Goal: Task Accomplishment & Management: Use online tool/utility

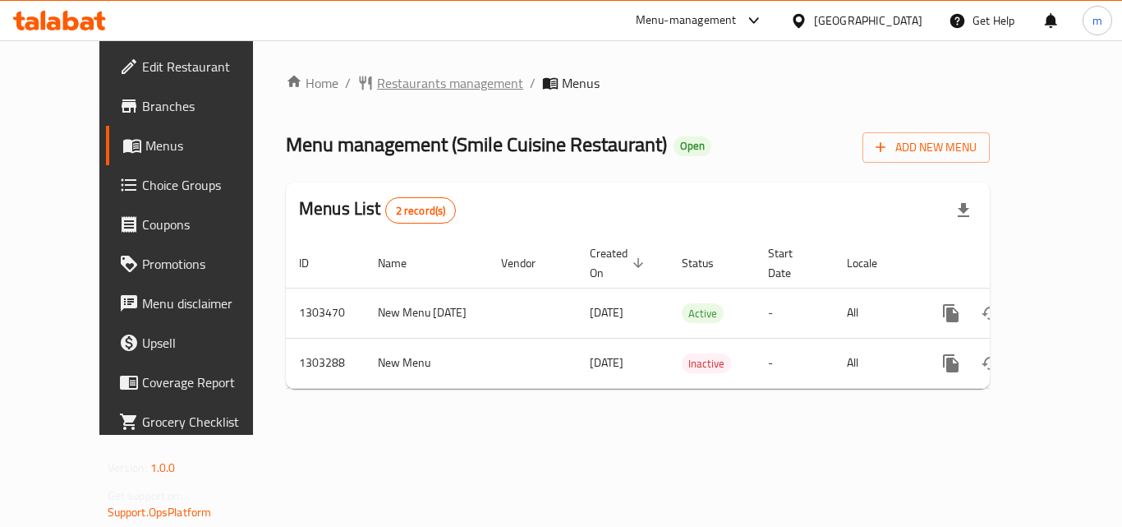
click at [389, 85] on span "Restaurants management" at bounding box center [450, 83] width 146 height 20
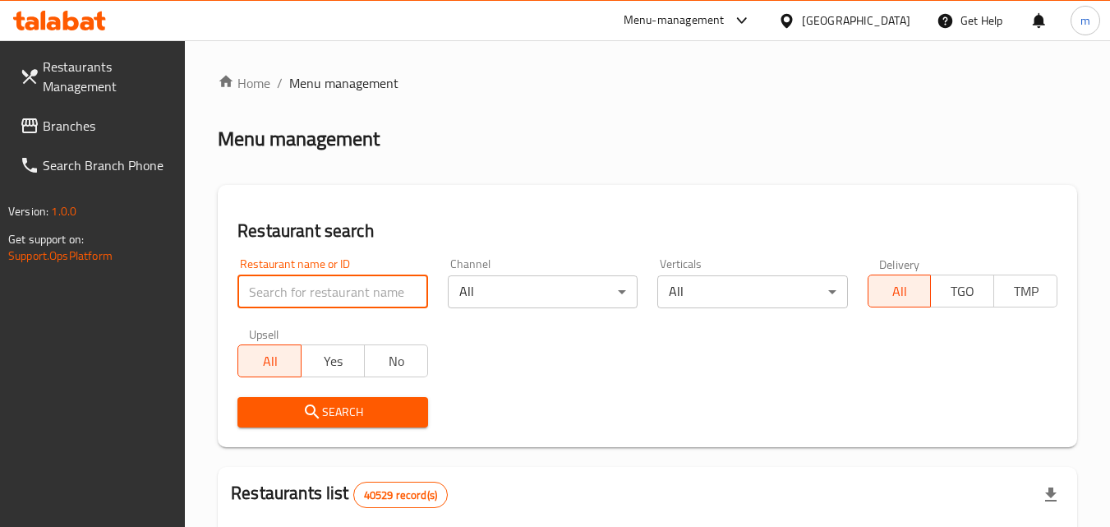
click at [353, 288] on input "search" at bounding box center [332, 291] width 190 height 33
paste input "702726"
type input "702726"
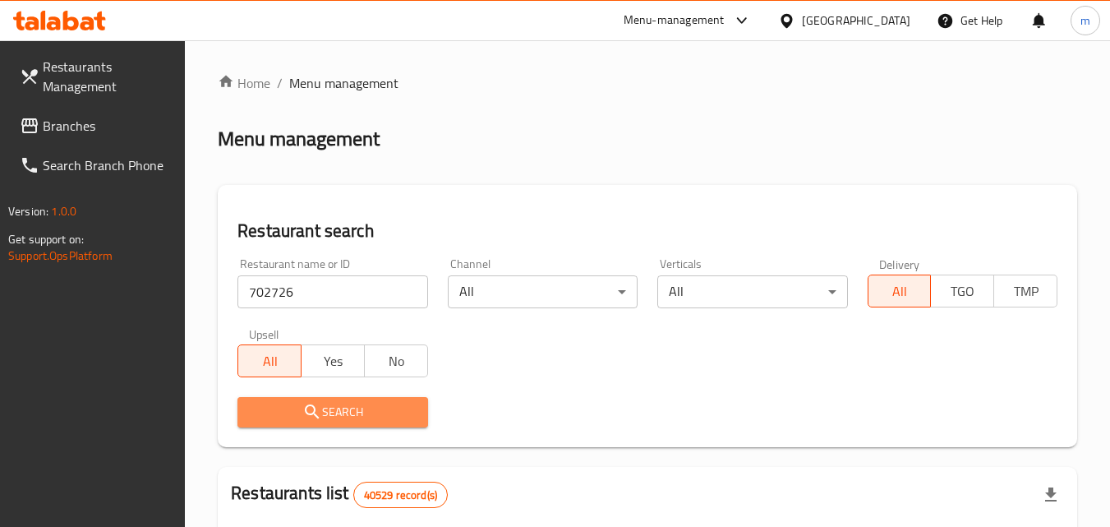
click at [320, 404] on icon "submit" at bounding box center [312, 412] width 20 height 20
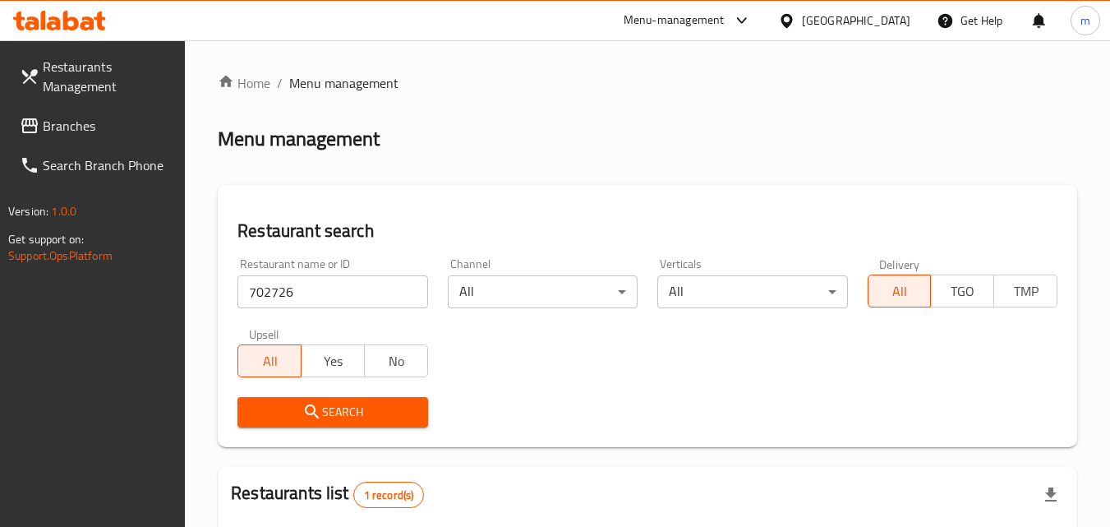
click at [813, 15] on div "[GEOGRAPHIC_DATA]" at bounding box center [856, 21] width 108 height 18
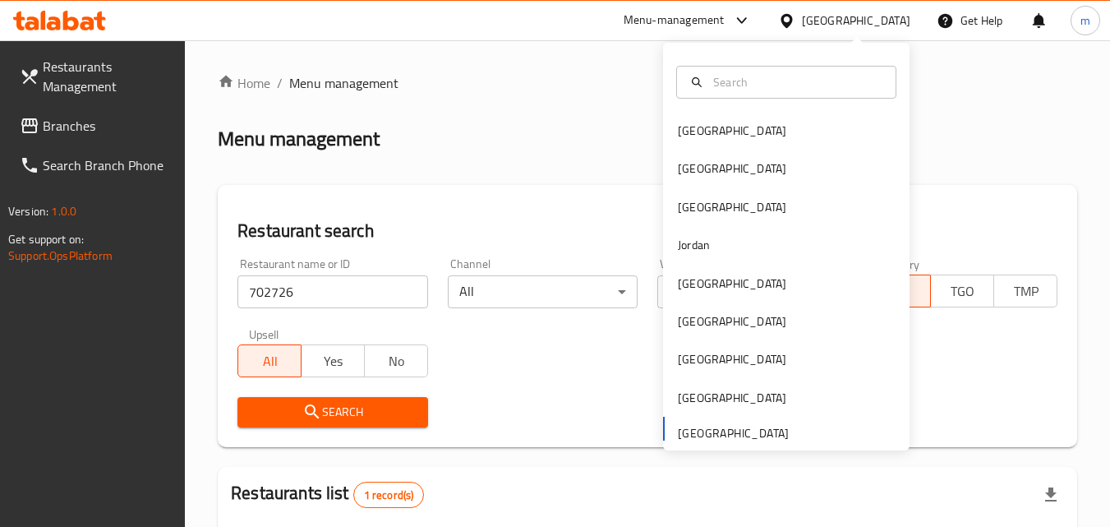
click at [772, 435] on div "Bahrain Egypt Iraq Jordan Kuwait Oman Qatar Saudi Arabia United Arab Emirates" at bounding box center [786, 281] width 246 height 338
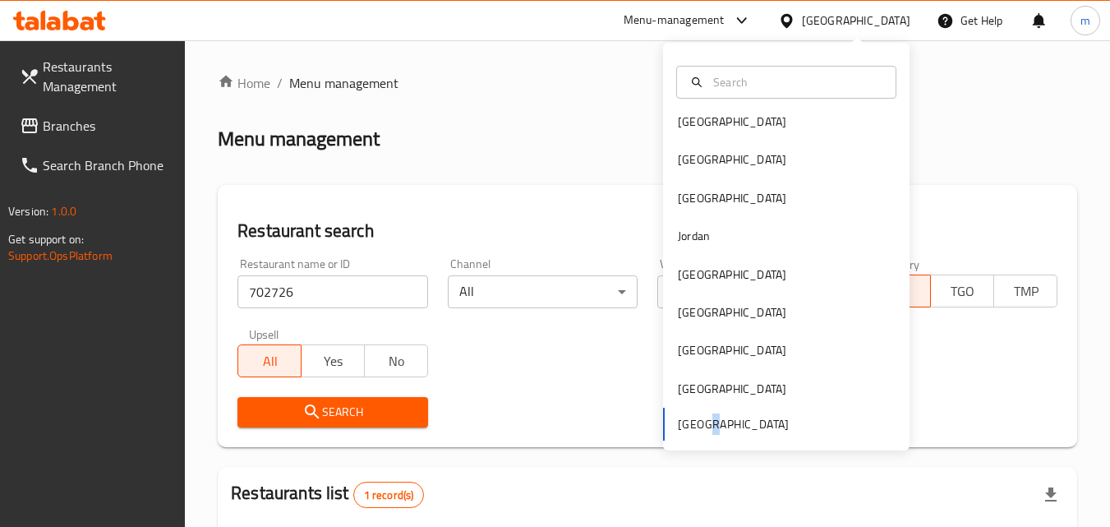
click at [698, 433] on div "Bahrain Egypt Iraq Jordan Kuwait Oman Qatar Saudi Arabia United Arab Emirates" at bounding box center [786, 272] width 246 height 338
click at [774, 405] on div "Saudi Arabia" at bounding box center [786, 389] width 246 height 38
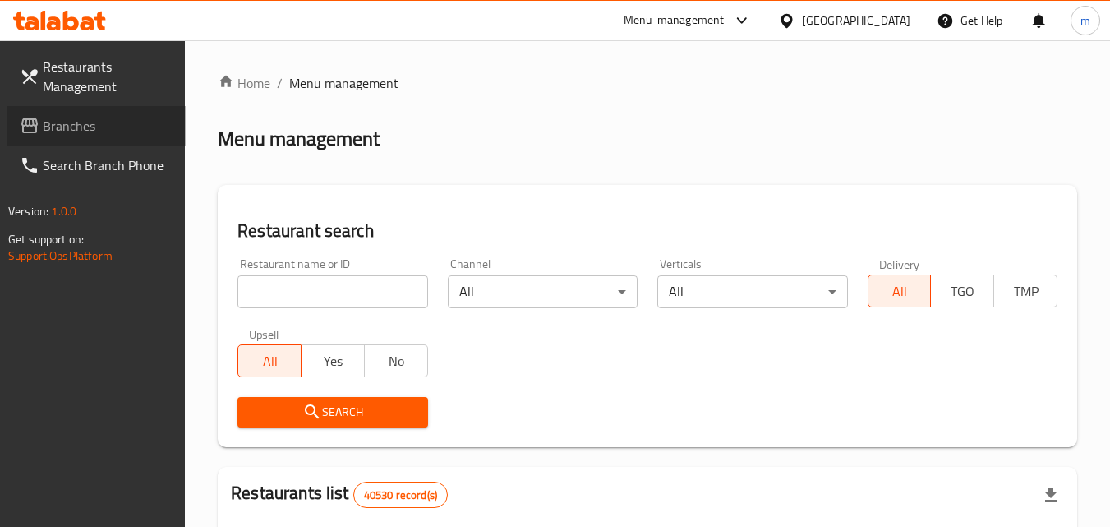
click at [67, 120] on span "Branches" at bounding box center [108, 126] width 130 height 20
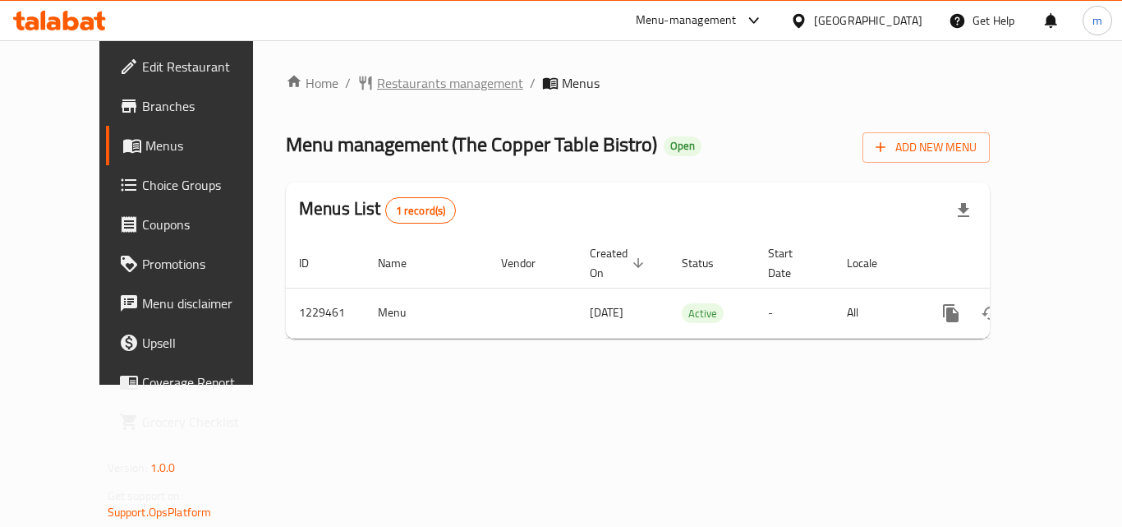
click at [377, 85] on span "Restaurants management" at bounding box center [450, 83] width 146 height 20
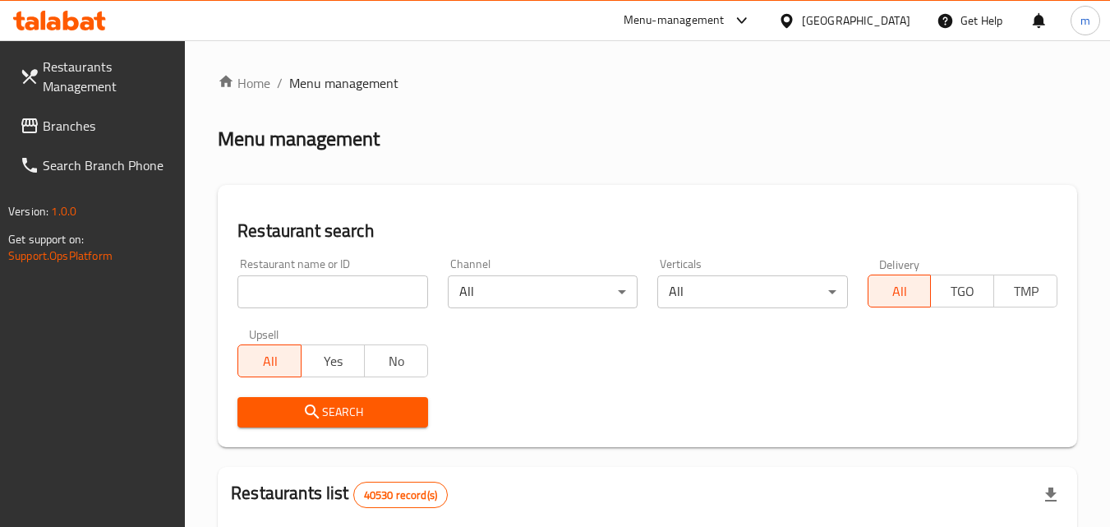
click at [347, 283] on input "search" at bounding box center [332, 291] width 190 height 33
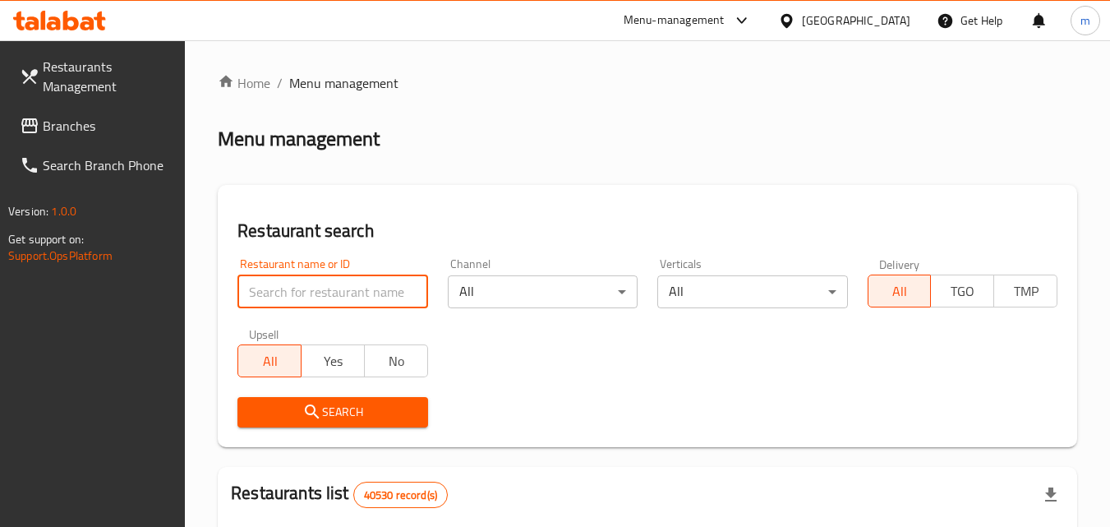
paste input "676706"
type input "676706"
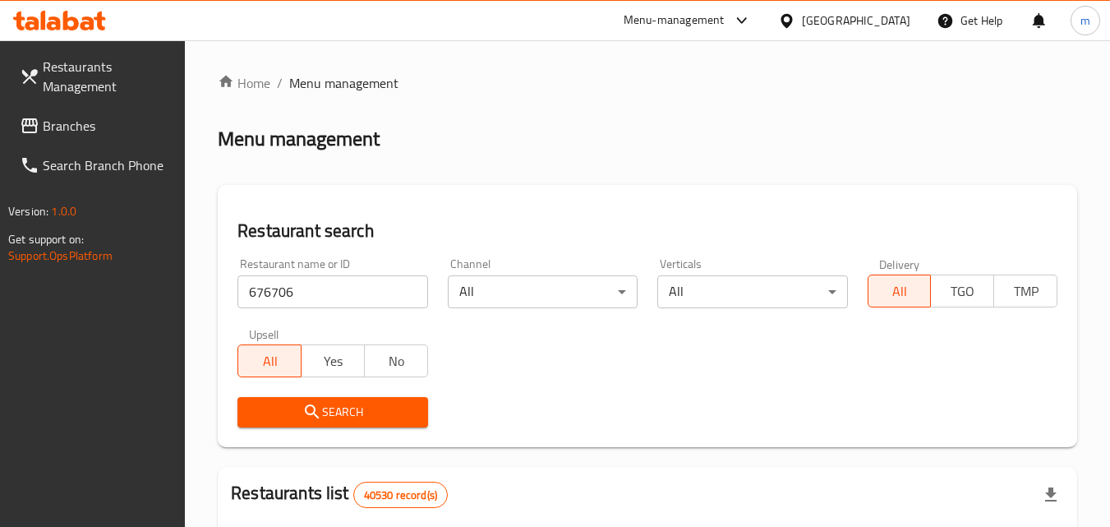
click at [343, 408] on span "Search" at bounding box center [333, 412] width 164 height 21
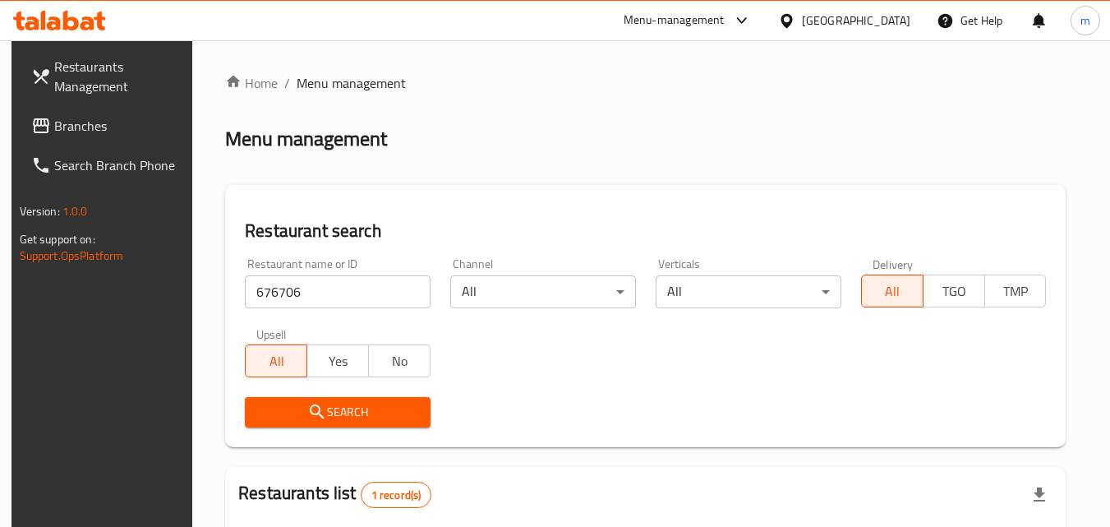
click at [81, 125] on span "Branches" at bounding box center [119, 126] width 130 height 20
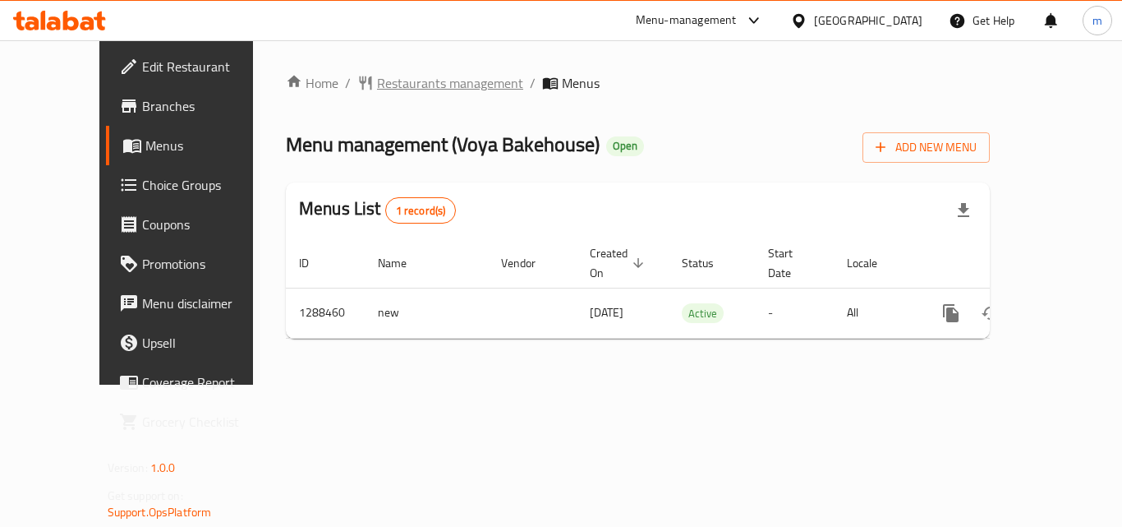
click at [388, 85] on span "Restaurants management" at bounding box center [450, 83] width 146 height 20
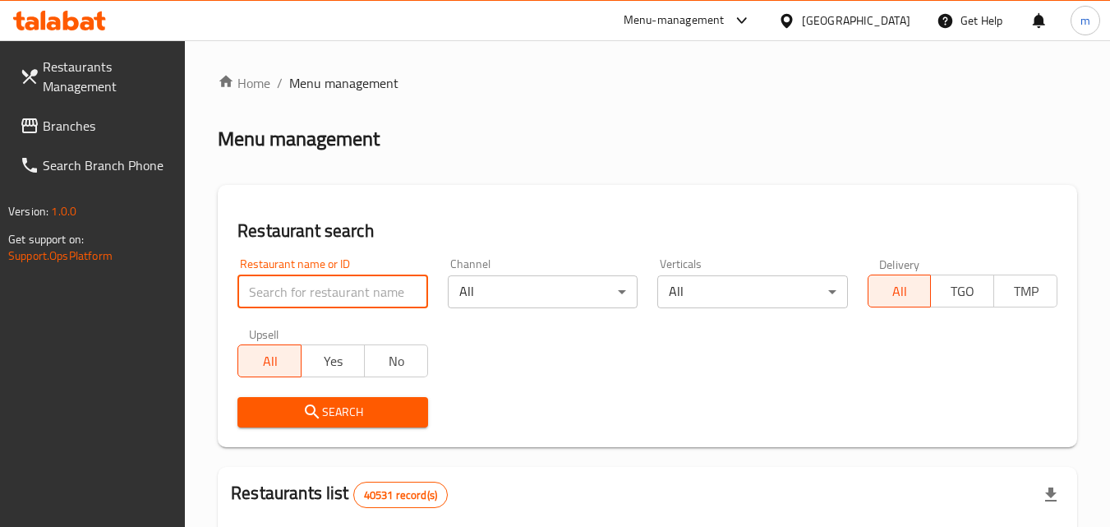
click at [321, 283] on input "search" at bounding box center [332, 291] width 190 height 33
paste input "697204"
type input "697204"
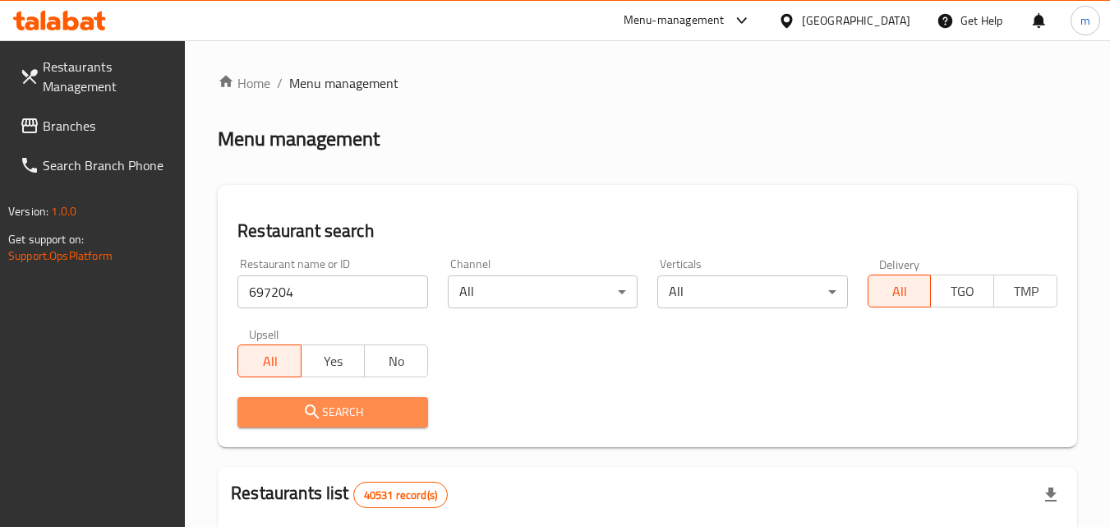
click at [306, 413] on icon "submit" at bounding box center [312, 412] width 20 height 20
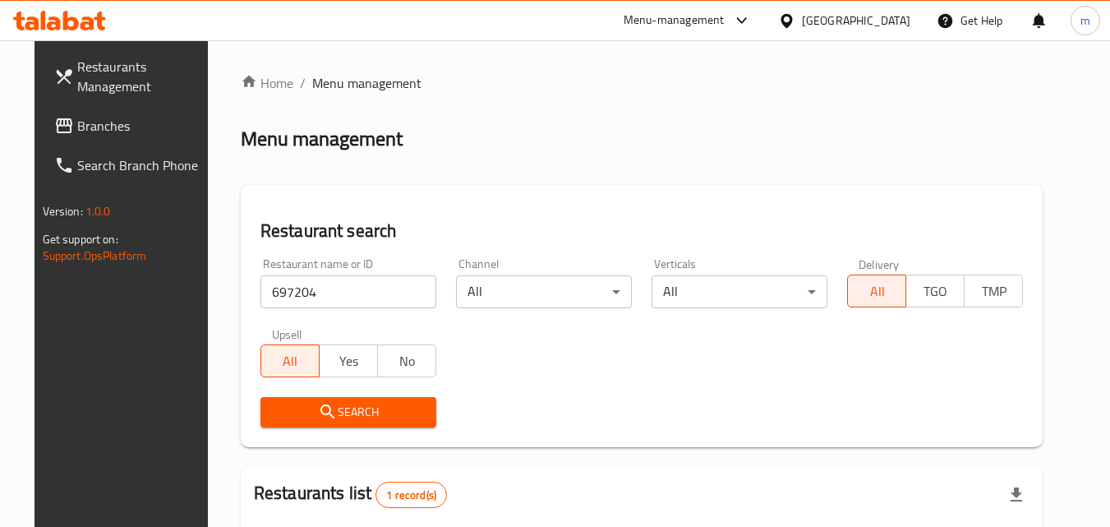
click at [86, 128] on span "Branches" at bounding box center [142, 126] width 130 height 20
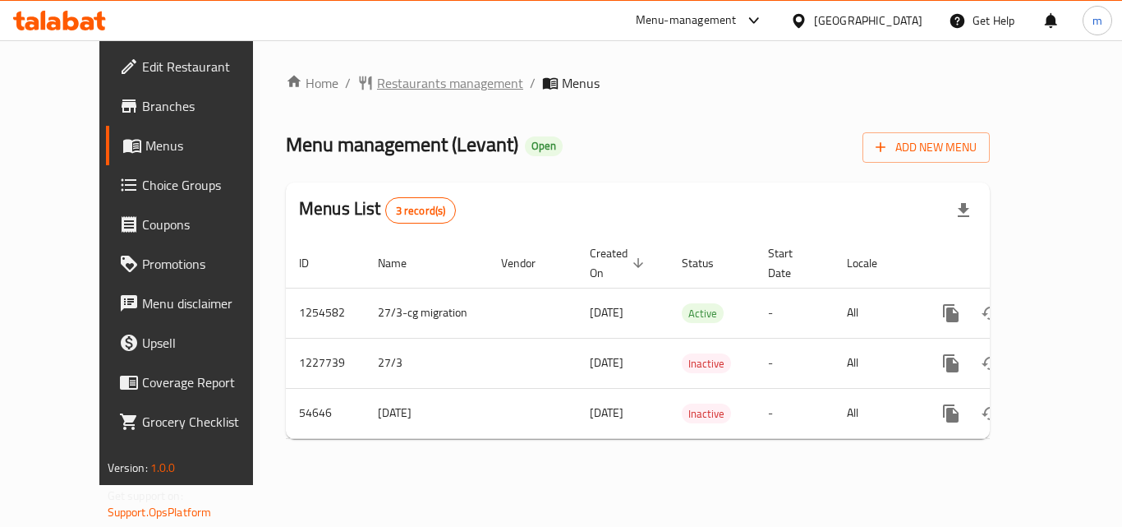
click at [394, 80] on span "Restaurants management" at bounding box center [450, 83] width 146 height 20
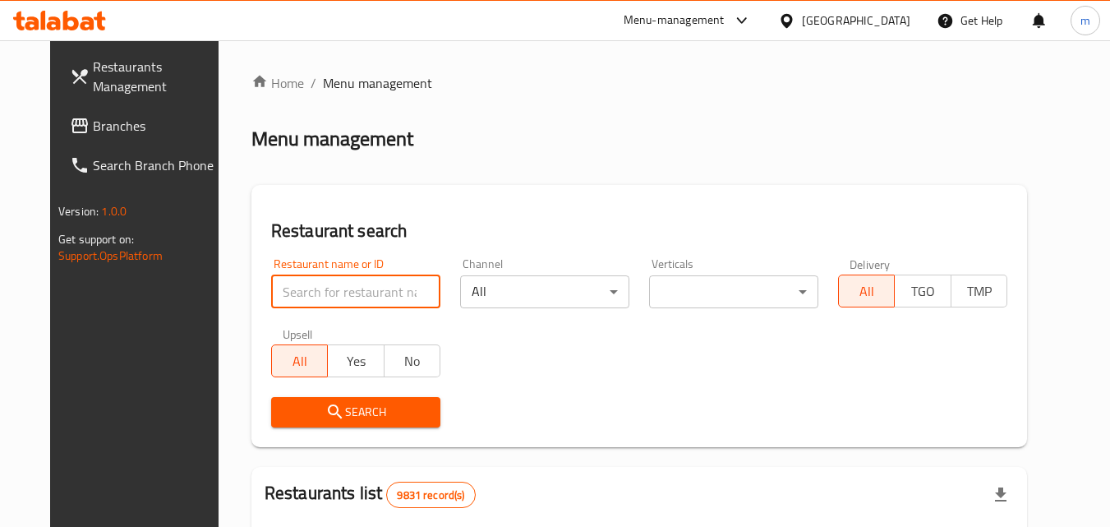
click at [284, 283] on input "search" at bounding box center [355, 291] width 169 height 33
paste input "26888"
type input "26888"
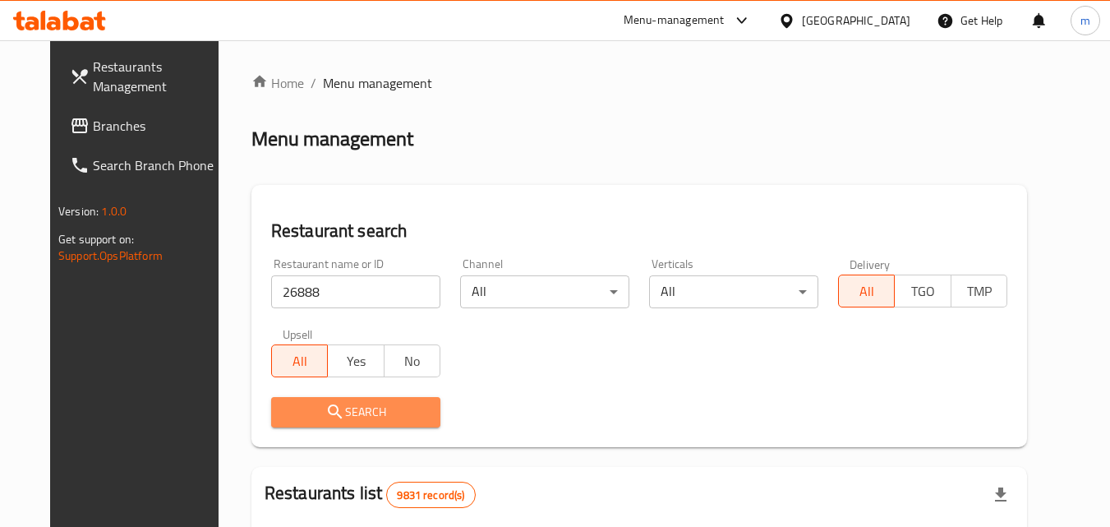
click at [325, 409] on icon "submit" at bounding box center [335, 412] width 20 height 20
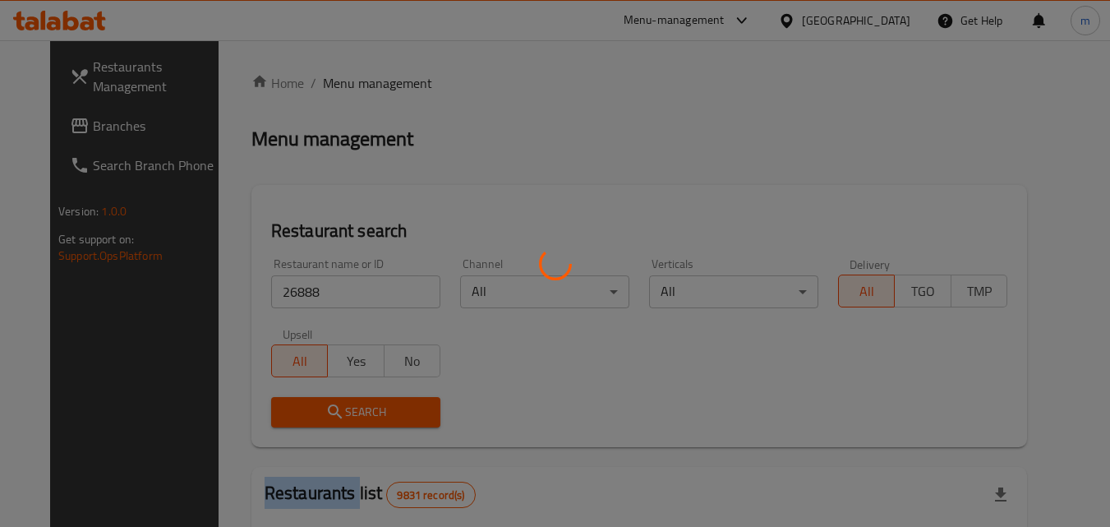
click at [312, 409] on div at bounding box center [555, 263] width 1110 height 527
